Goal: Information Seeking & Learning: Learn about a topic

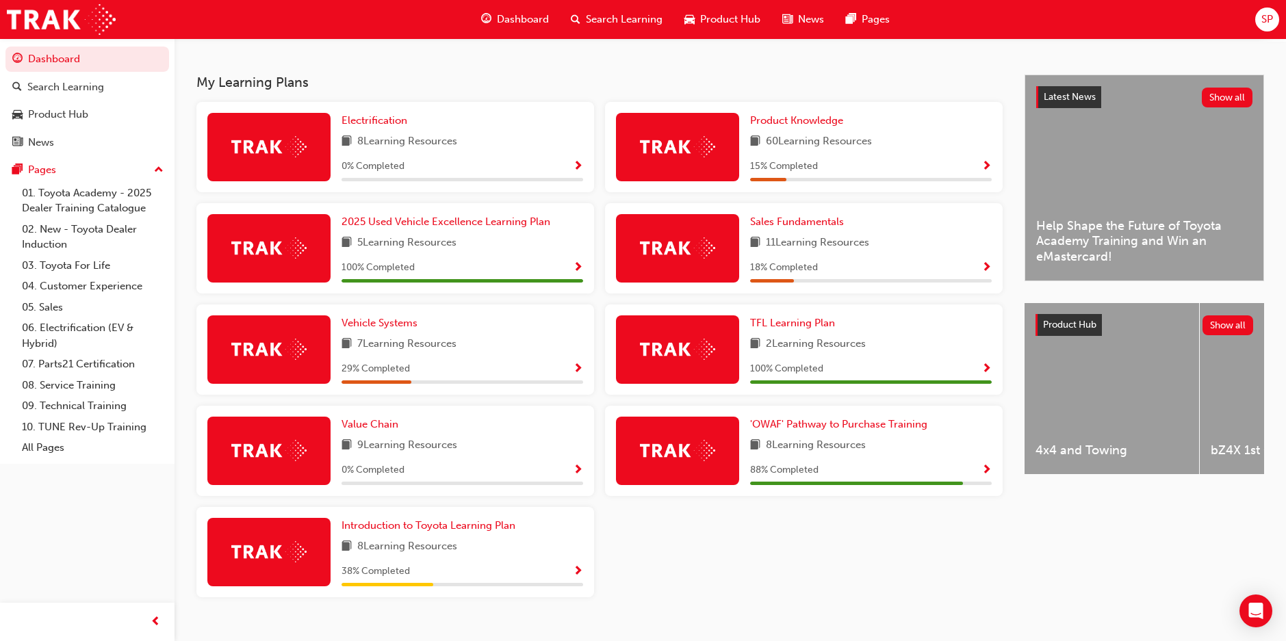
scroll to position [303, 0]
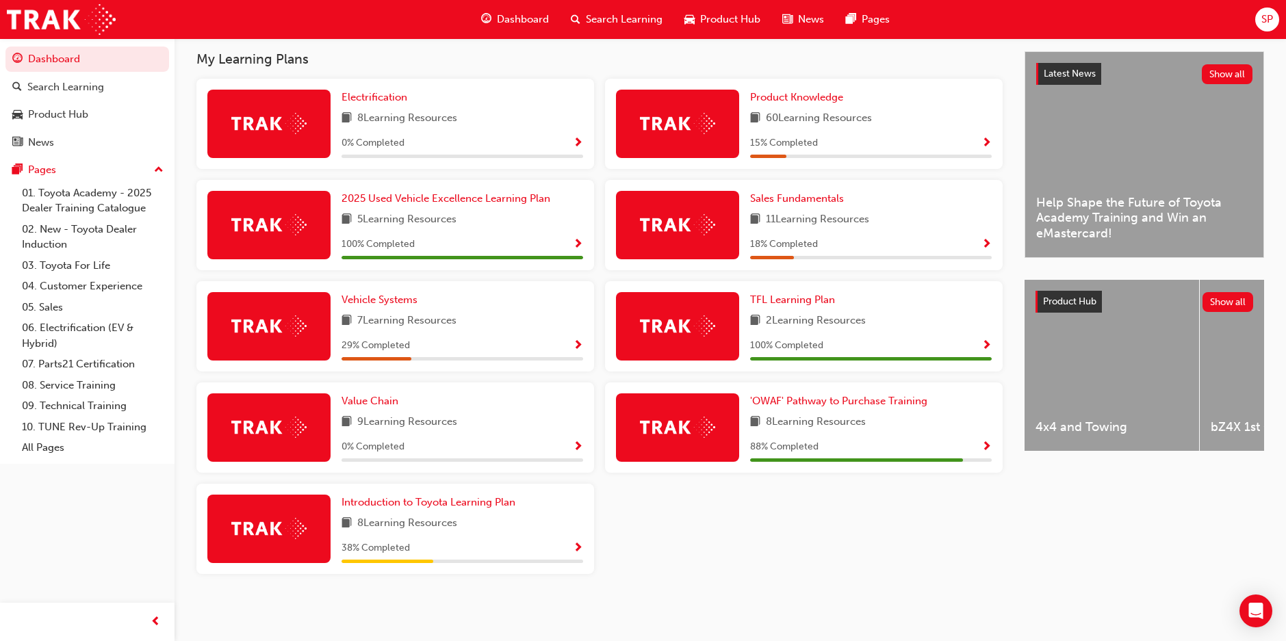
click at [890, 420] on div "8 Learning Resources" at bounding box center [871, 422] width 242 height 17
click at [881, 402] on span "'OWAF' Pathway to Purchase Training" at bounding box center [838, 401] width 177 height 12
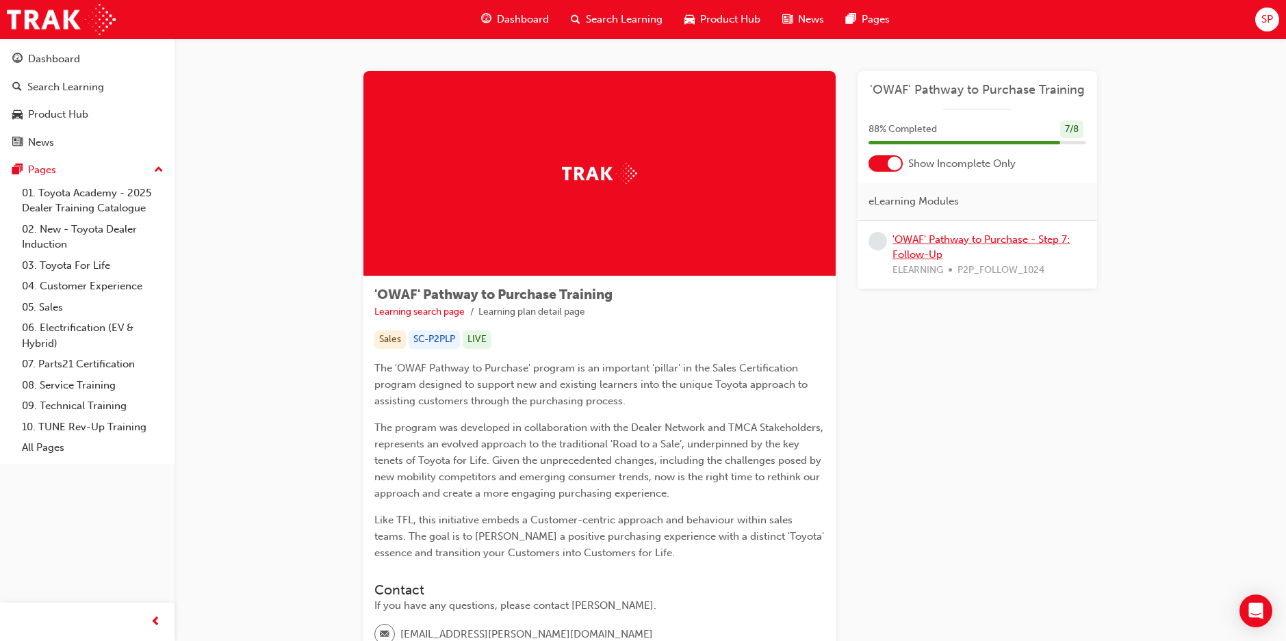
click at [921, 245] on link "'OWAF' Pathway to Purchase - Step 7: Follow-Up" at bounding box center [981, 247] width 177 height 28
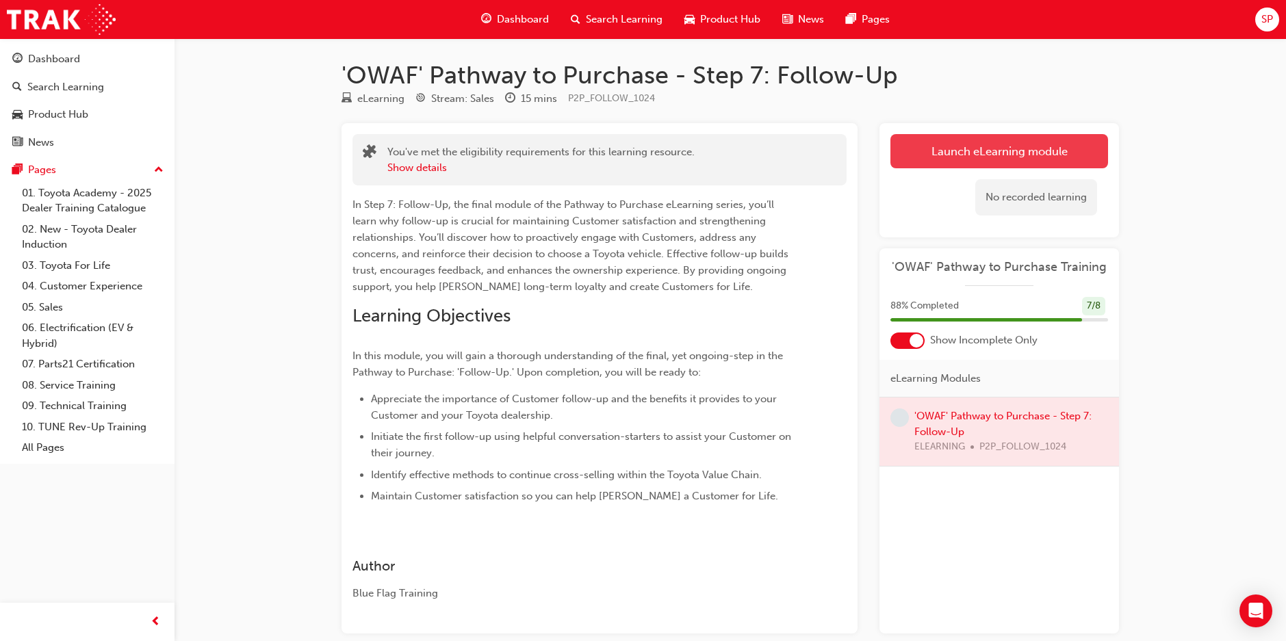
click at [988, 150] on link "Launch eLearning module" at bounding box center [1000, 151] width 218 height 34
